Goal: Find specific page/section: Find specific page/section

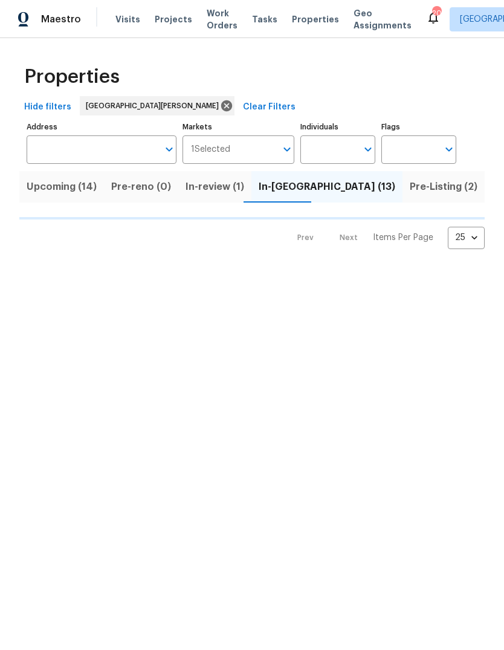
click at [175, 24] on span "Projects" at bounding box center [173, 19] width 37 height 12
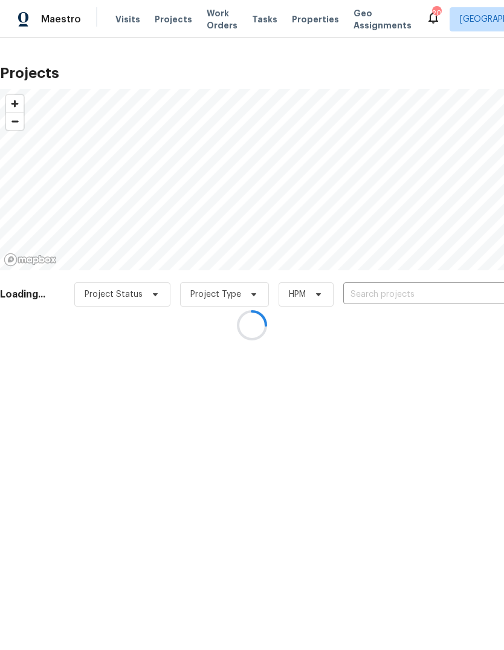
click at [401, 287] on div at bounding box center [252, 325] width 504 height 650
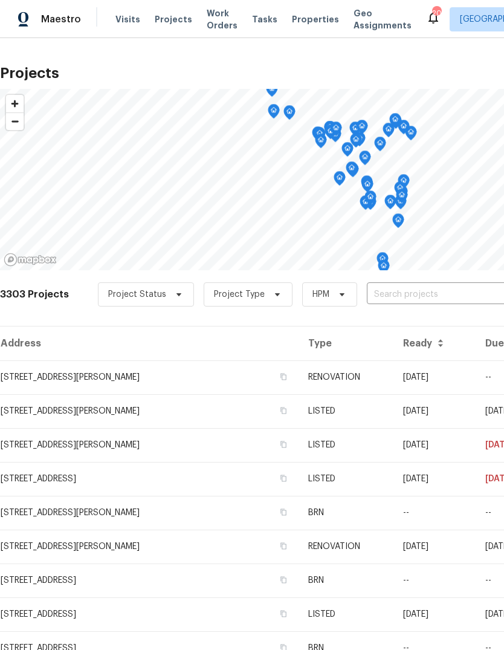
click at [435, 293] on input "text" at bounding box center [436, 294] width 138 height 19
type input "landseer"
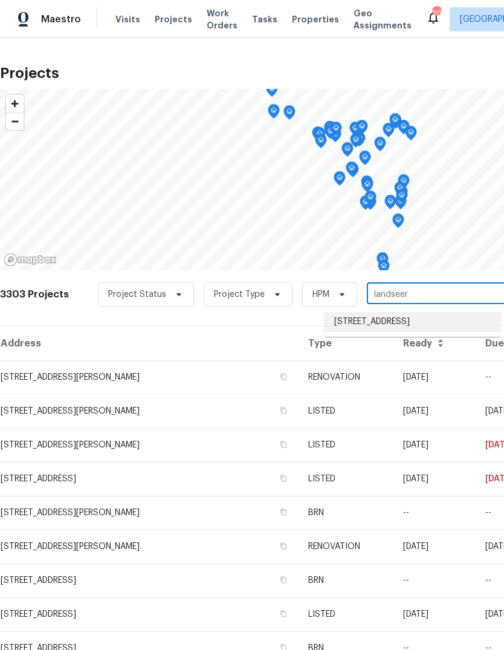
click at [413, 322] on li "[STREET_ADDRESS]" at bounding box center [413, 322] width 176 height 20
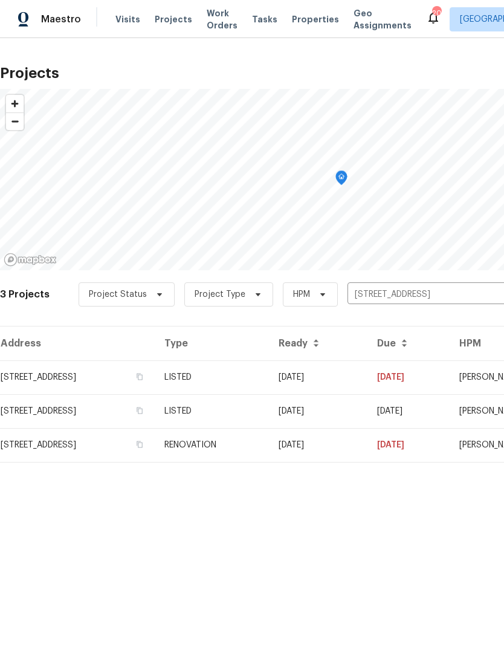
click at [269, 380] on td "LISTED" at bounding box center [212, 377] width 114 height 34
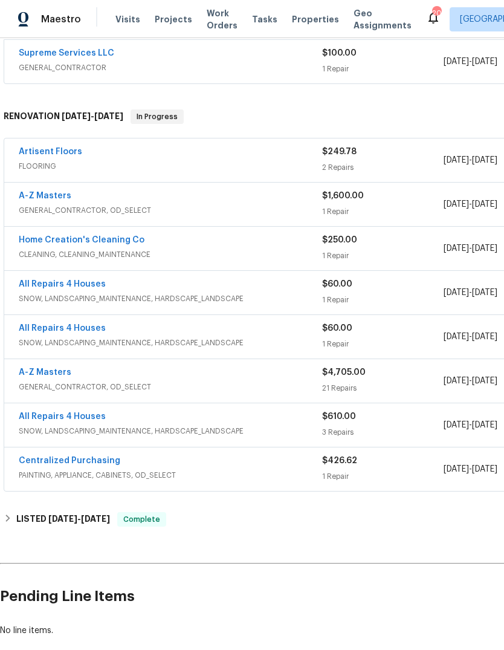
scroll to position [231, 0]
click at [66, 374] on link "A-Z Masters" at bounding box center [45, 371] width 53 height 8
